Goal: Information Seeking & Learning: Learn about a topic

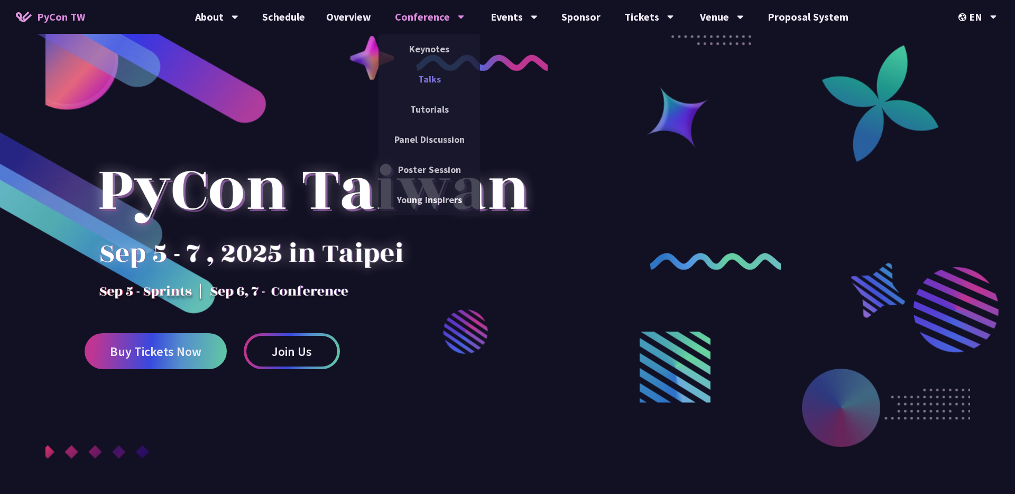
click at [425, 75] on link "Talks" at bounding box center [430, 79] width 102 height 25
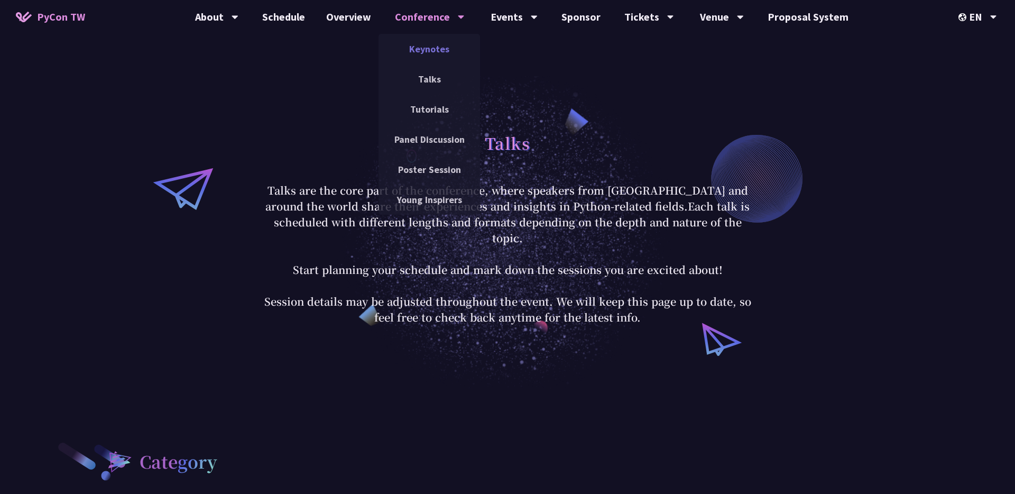
click at [439, 52] on link "Keynotes" at bounding box center [430, 48] width 102 height 25
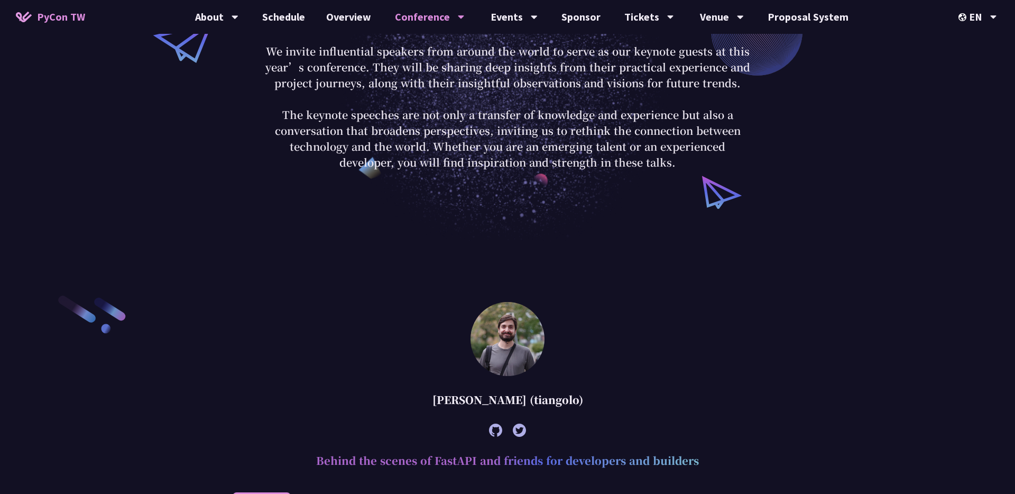
scroll to position [87, 0]
